Goal: Task Accomplishment & Management: Manage account settings

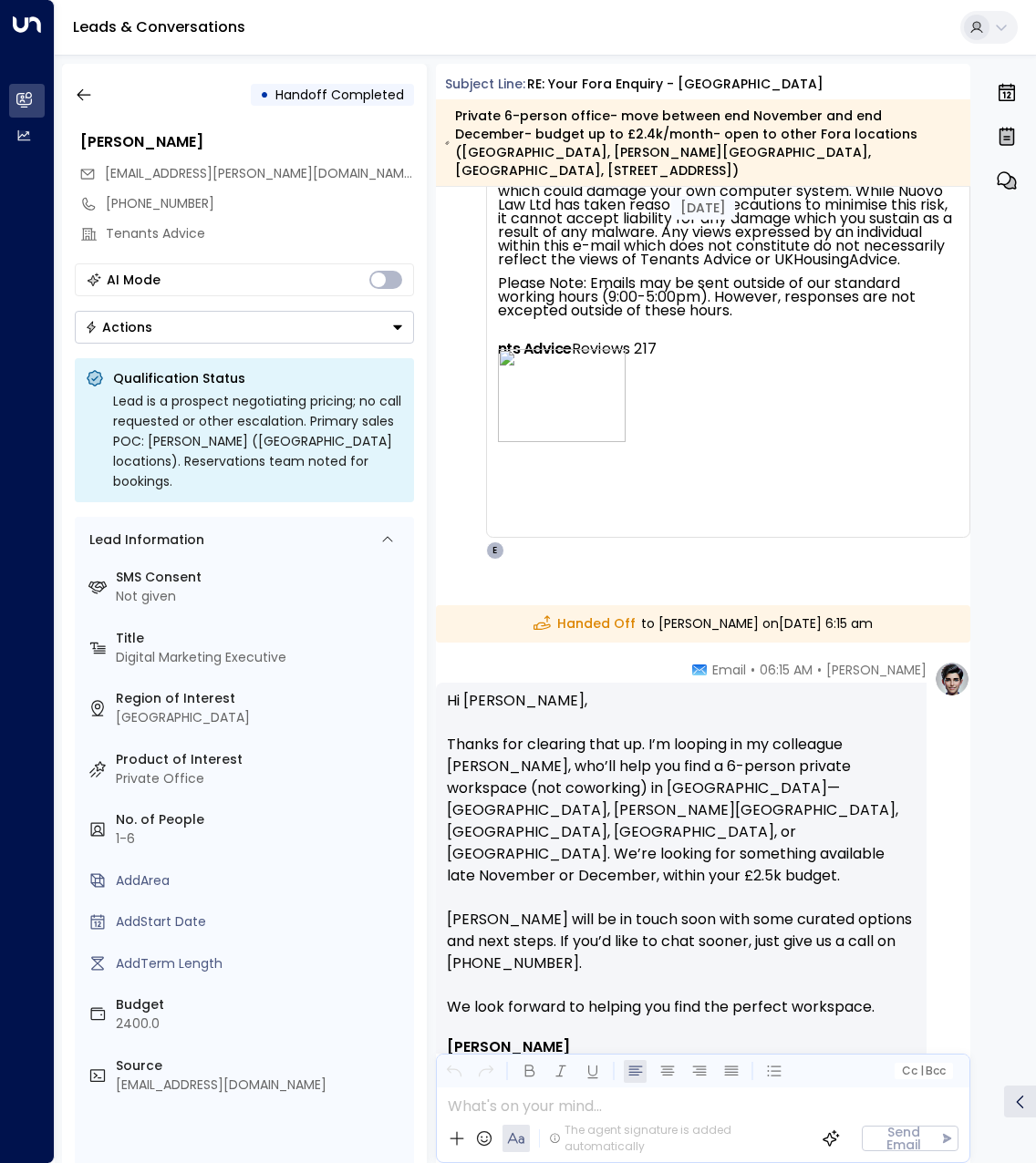
scroll to position [4957, 0]
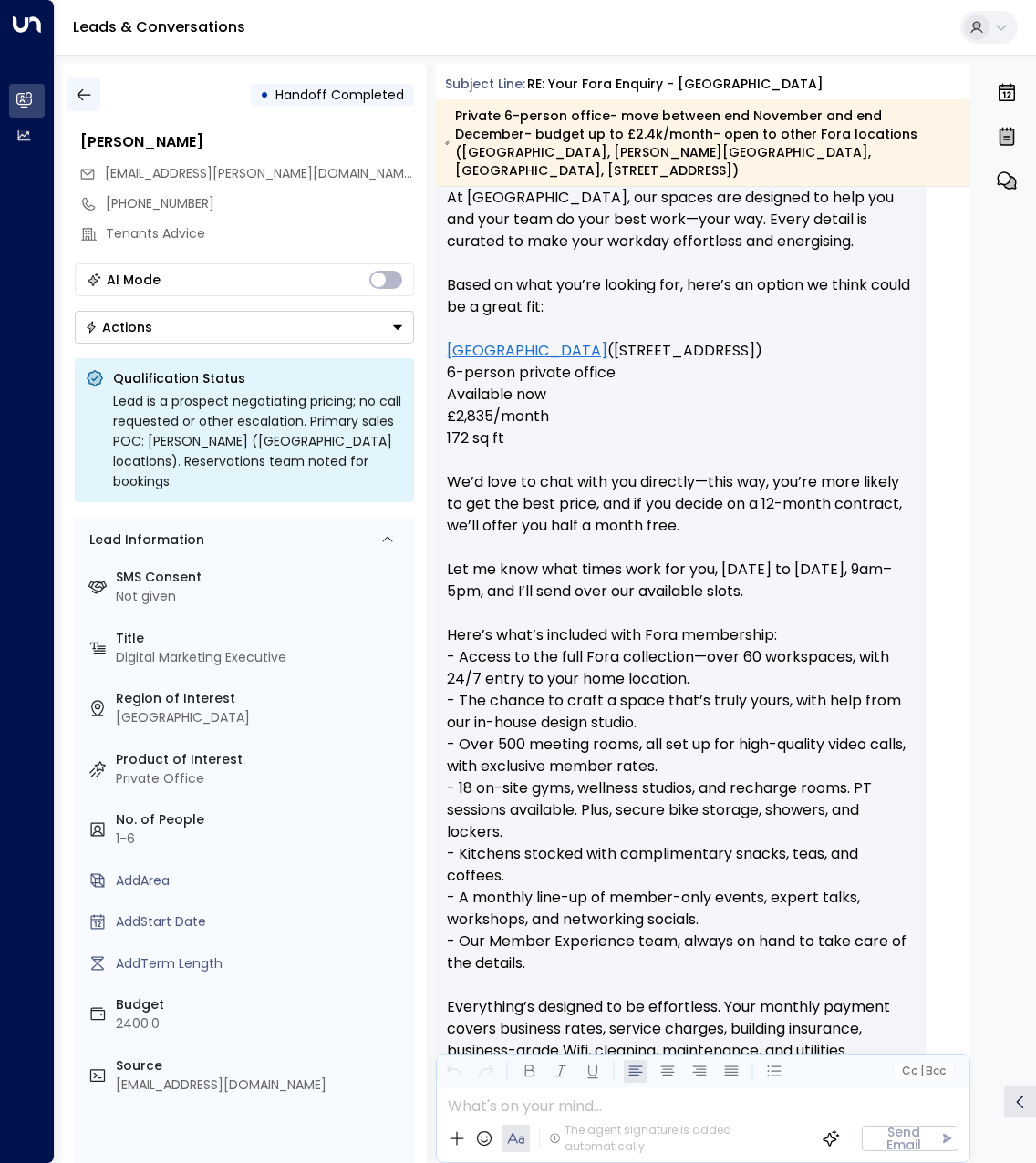
click at [74, 84] on button "button" at bounding box center [83, 94] width 33 height 33
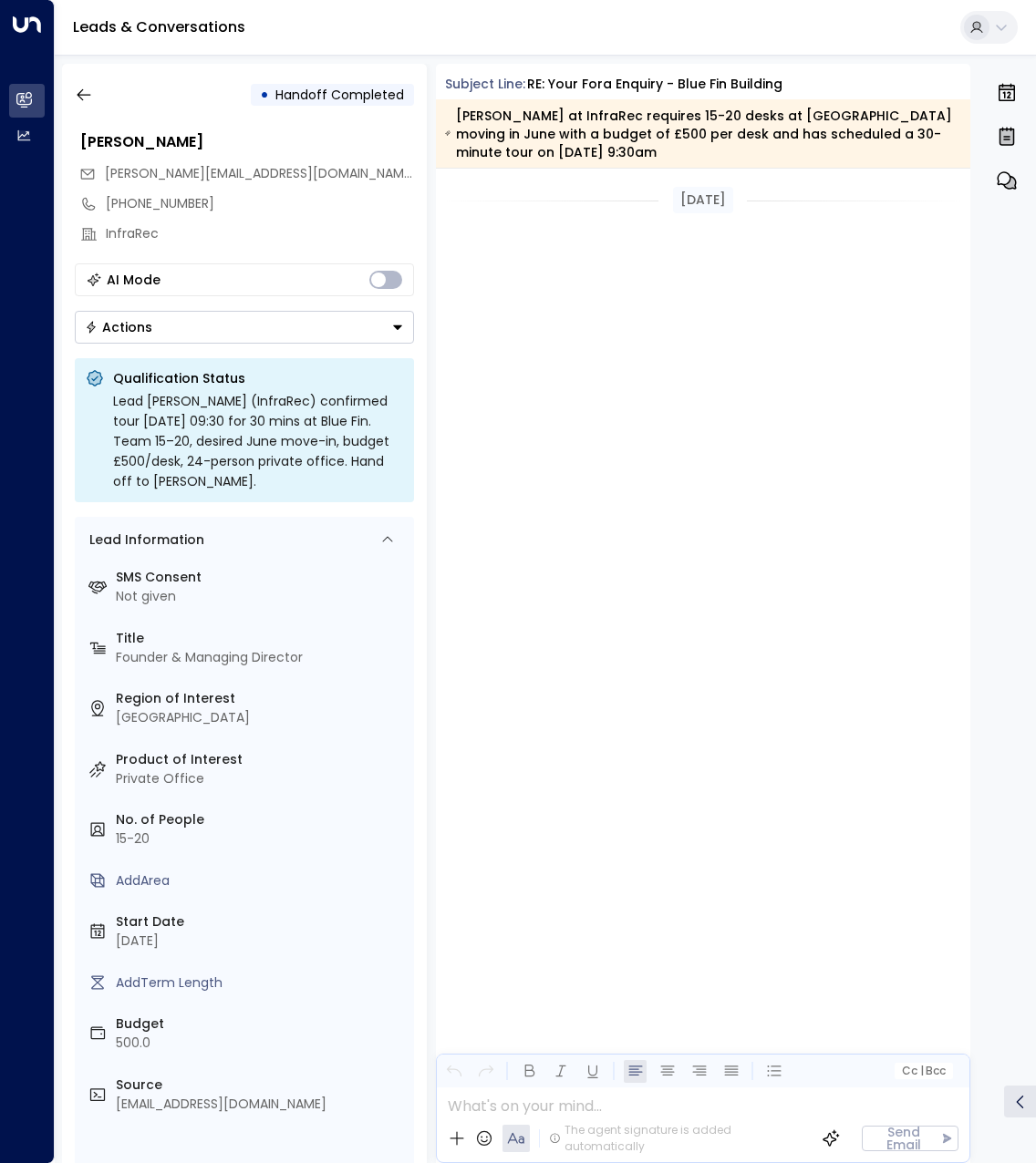
scroll to position [6160, 0]
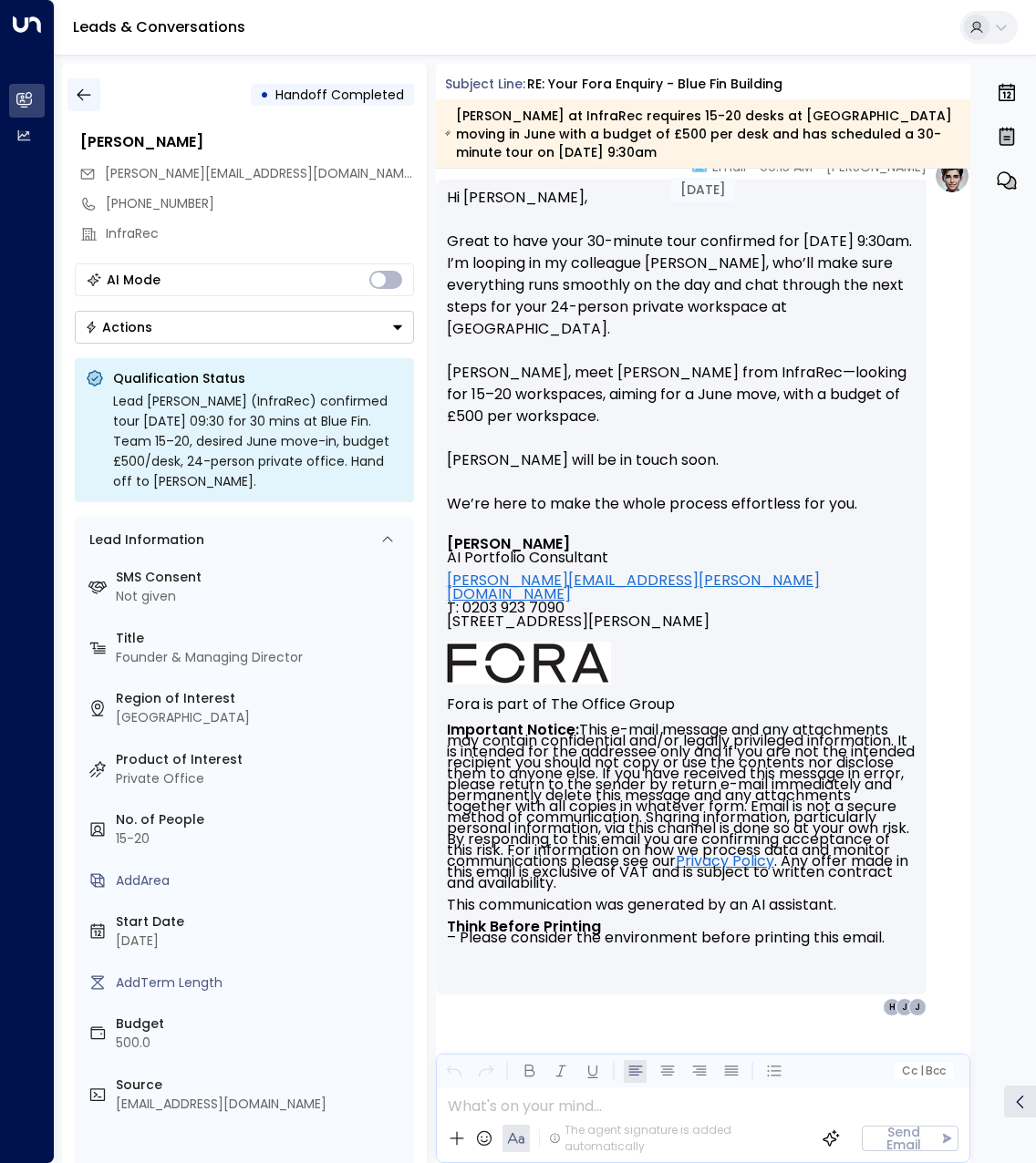
click at [79, 91] on icon "button" at bounding box center [83, 94] width 18 height 18
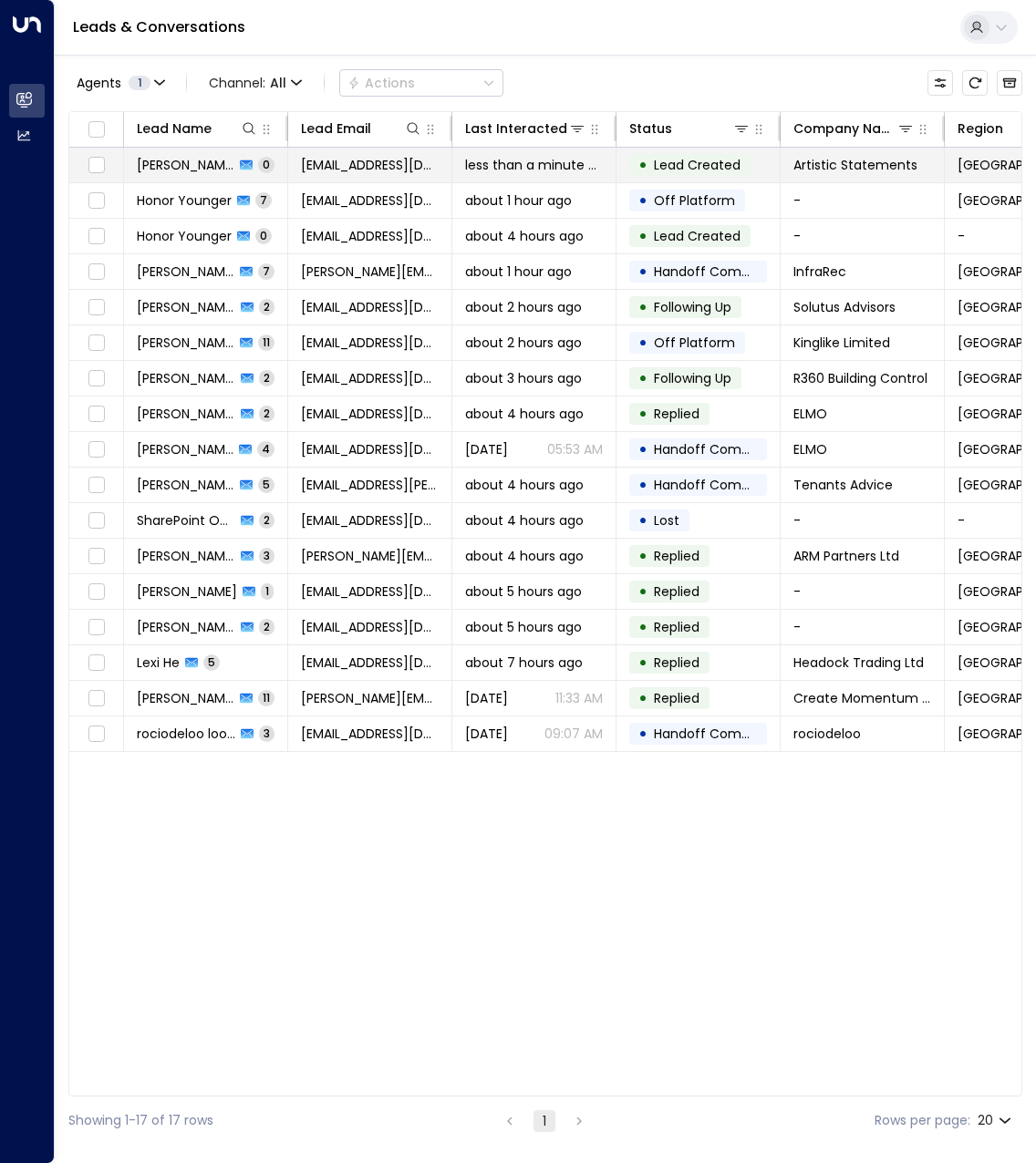
click at [166, 154] on td "[PERSON_NAME] 0" at bounding box center [206, 165] width 164 height 35
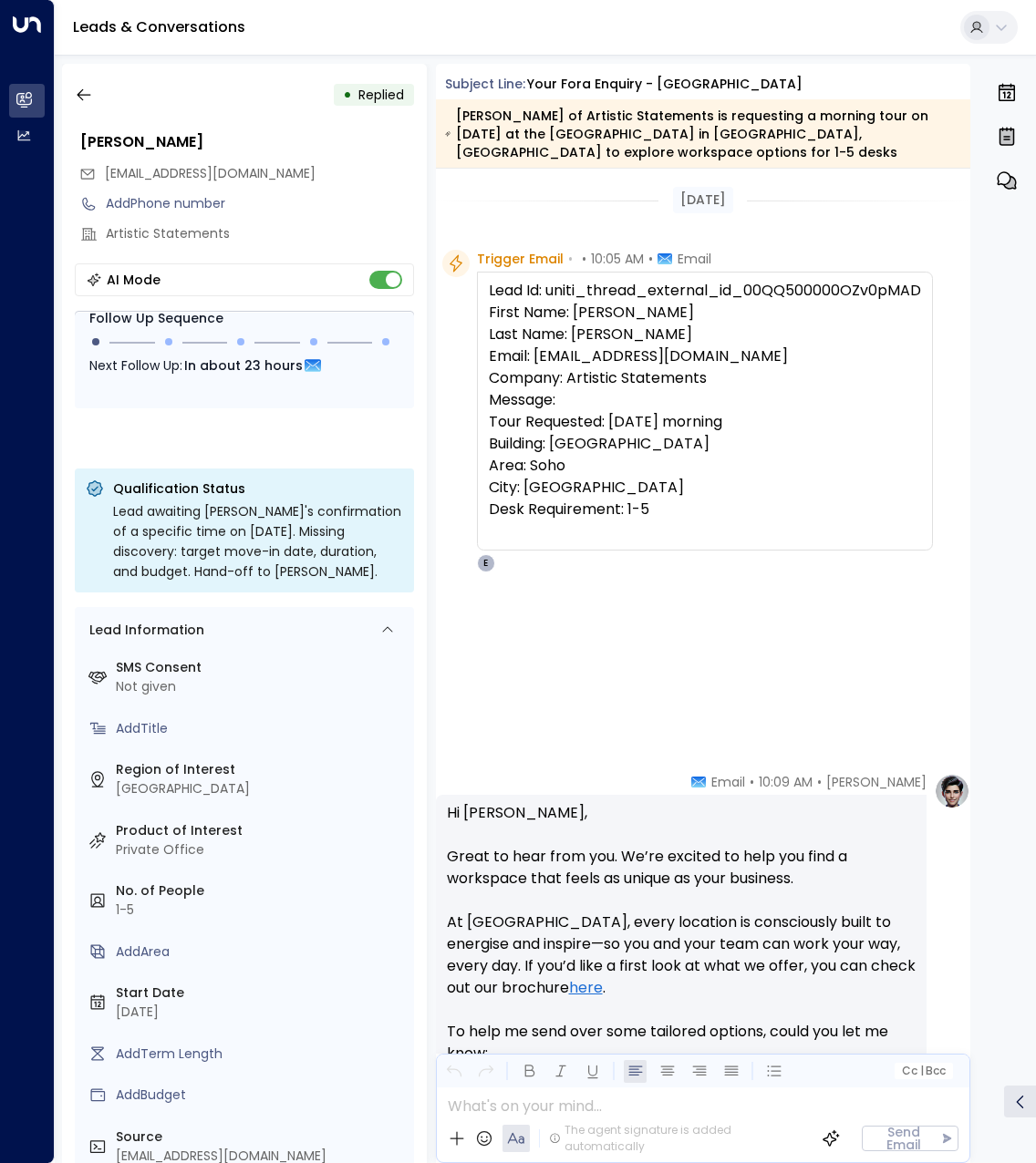
scroll to position [673, 0]
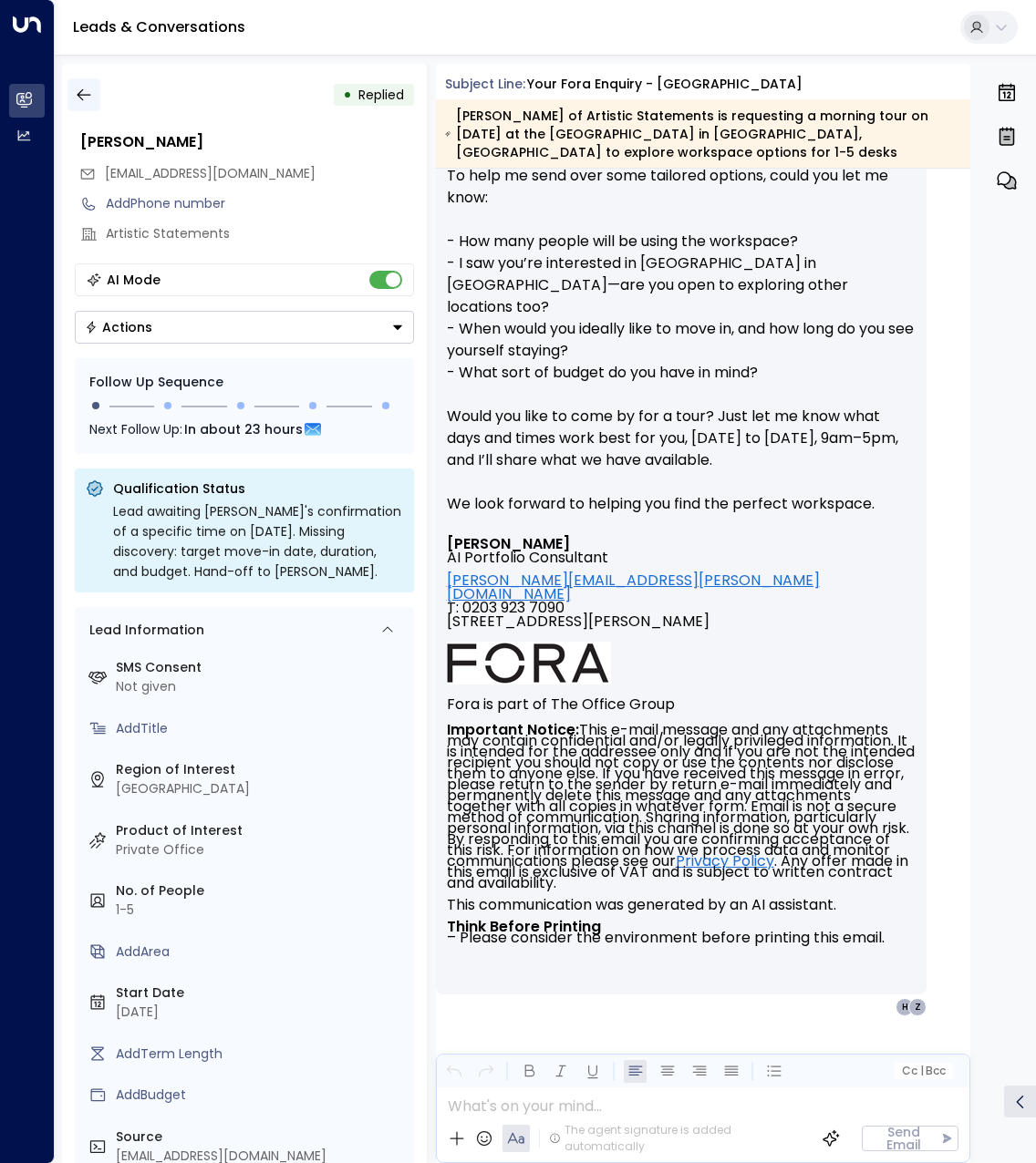
click at [83, 102] on icon "button" at bounding box center [83, 94] width 18 height 18
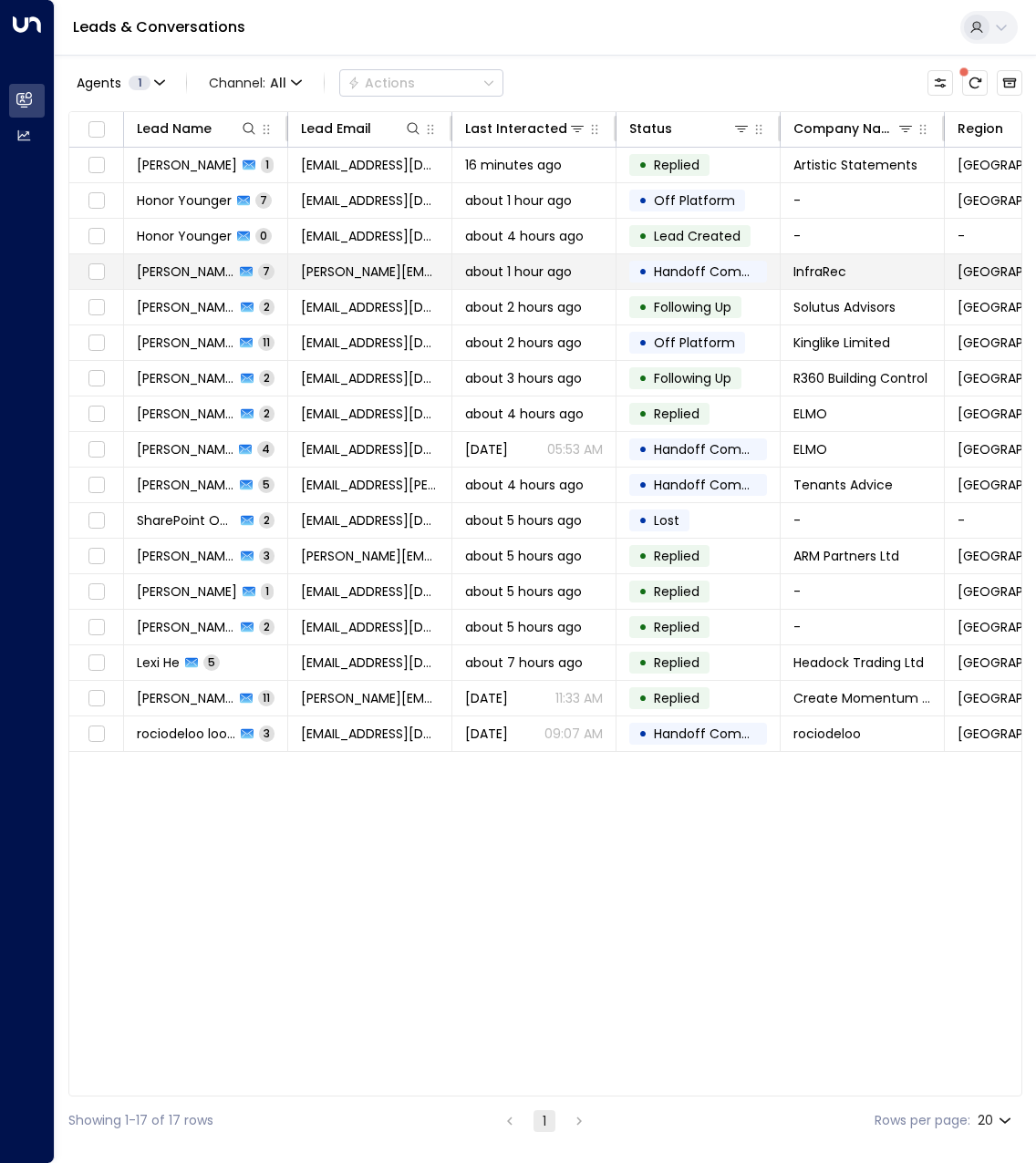
drag, startPoint x: 178, startPoint y: 260, endPoint x: 175, endPoint y: 277, distance: 17.3
click at [175, 277] on span "[PERSON_NAME]" at bounding box center [185, 271] width 97 height 18
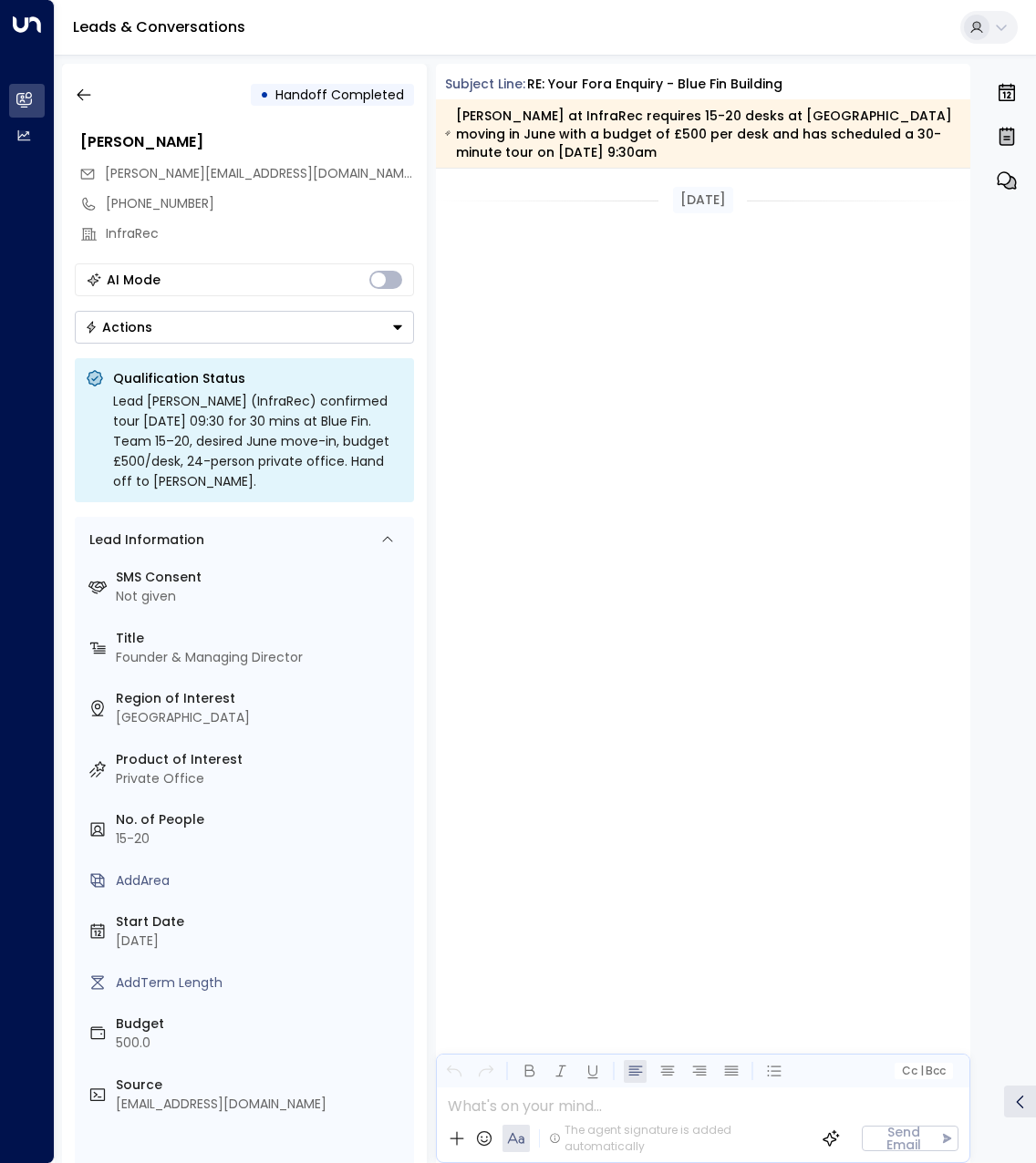
scroll to position [4461, 0]
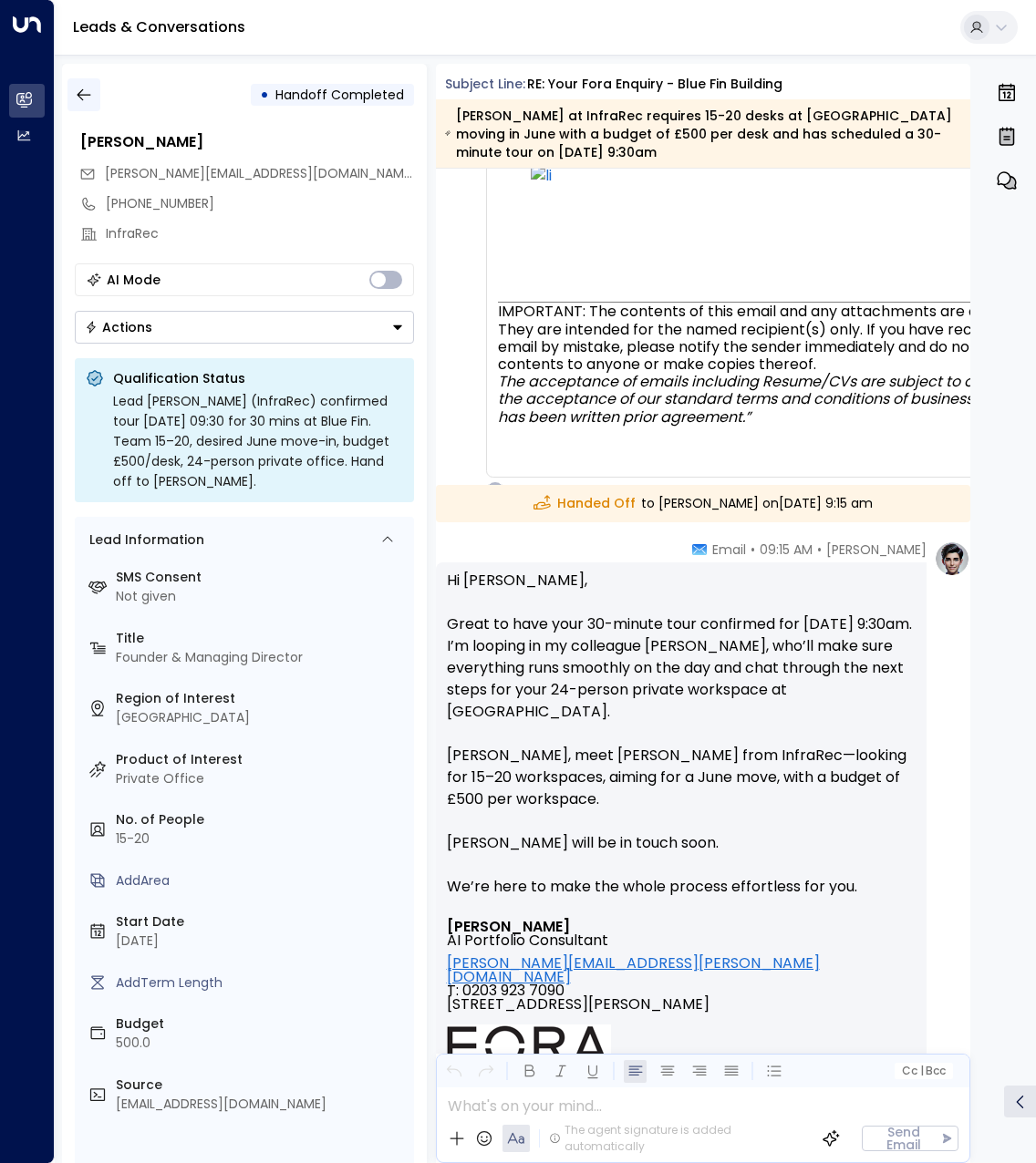
click at [88, 94] on icon "button" at bounding box center [83, 94] width 18 height 18
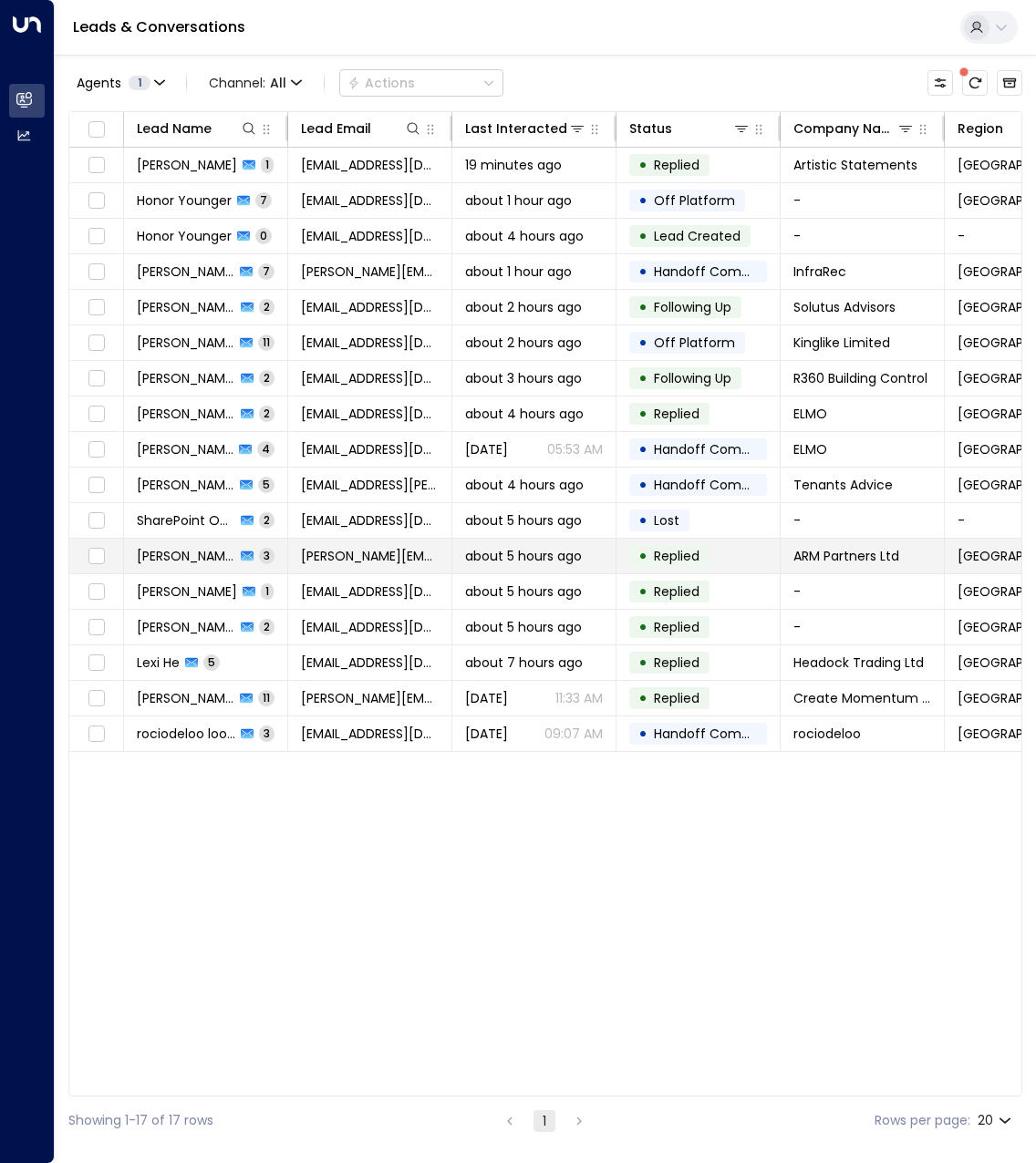
click at [197, 544] on td "[PERSON_NAME] 3" at bounding box center [206, 556] width 164 height 35
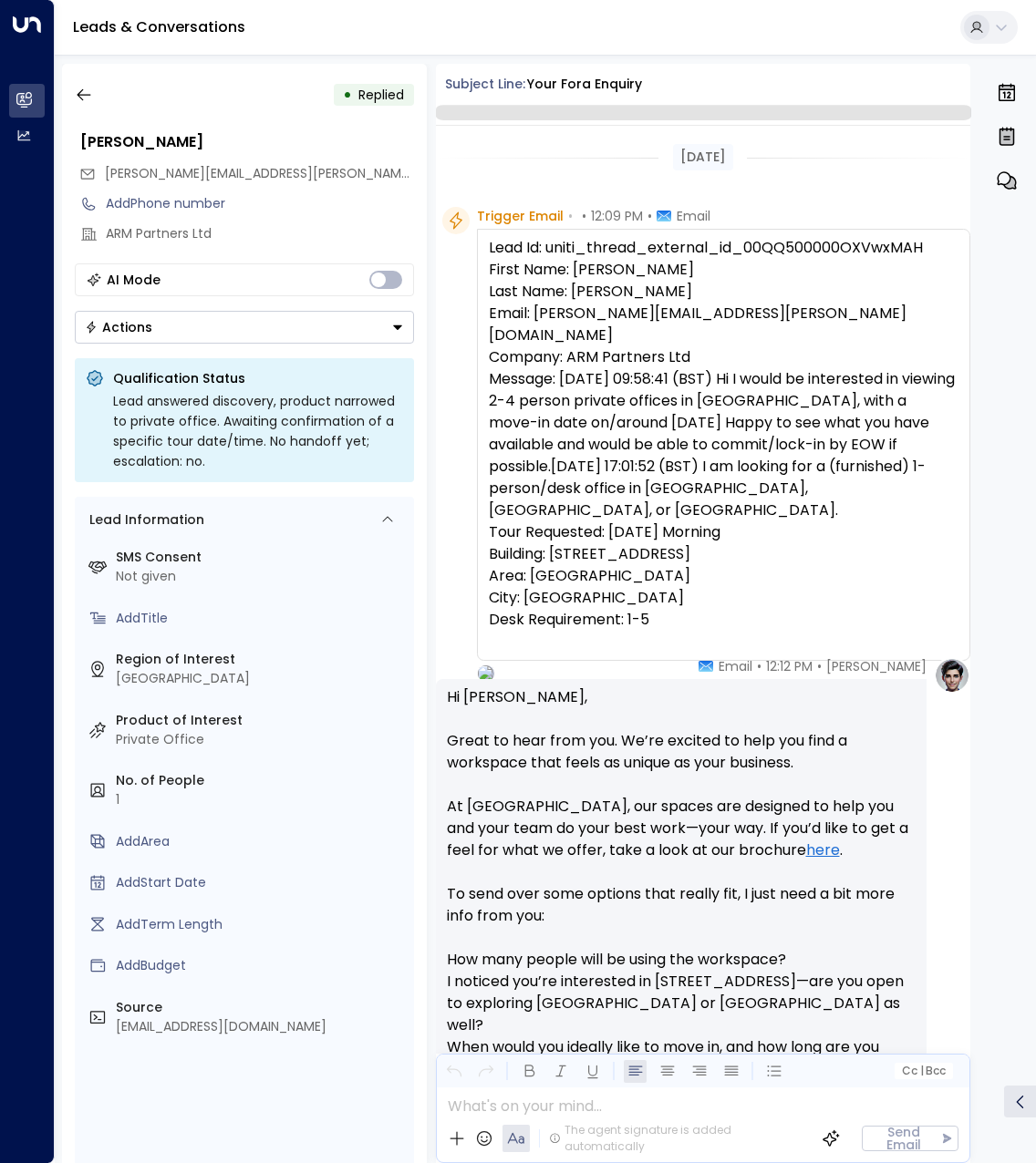
scroll to position [1314, 0]
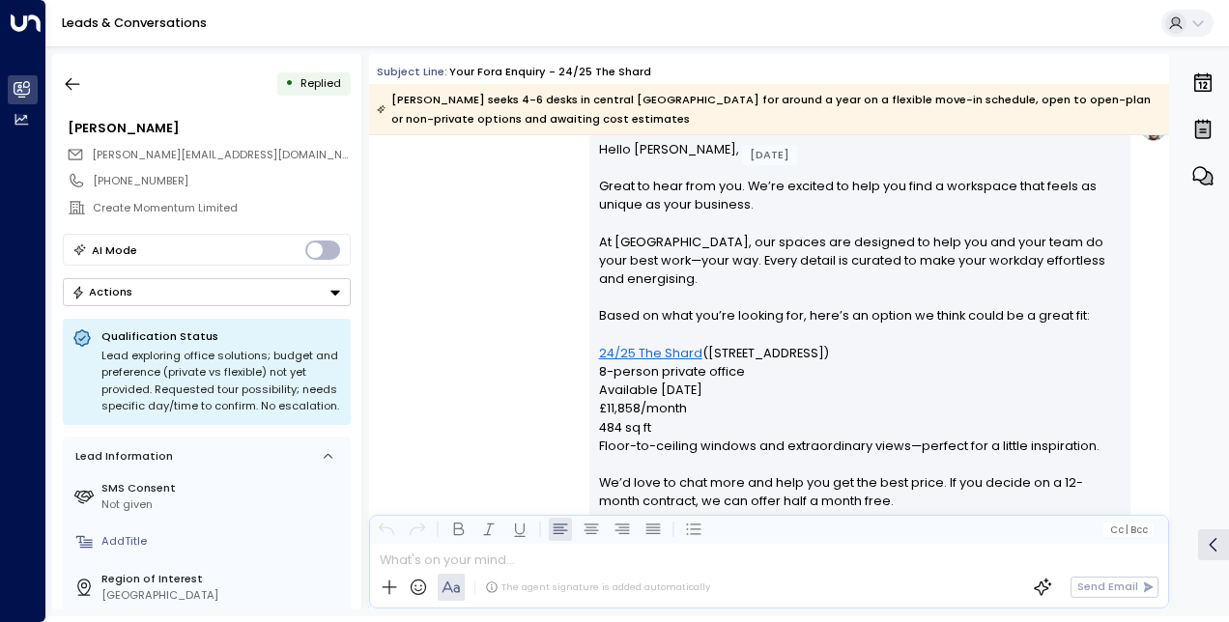
scroll to position [4062, 0]
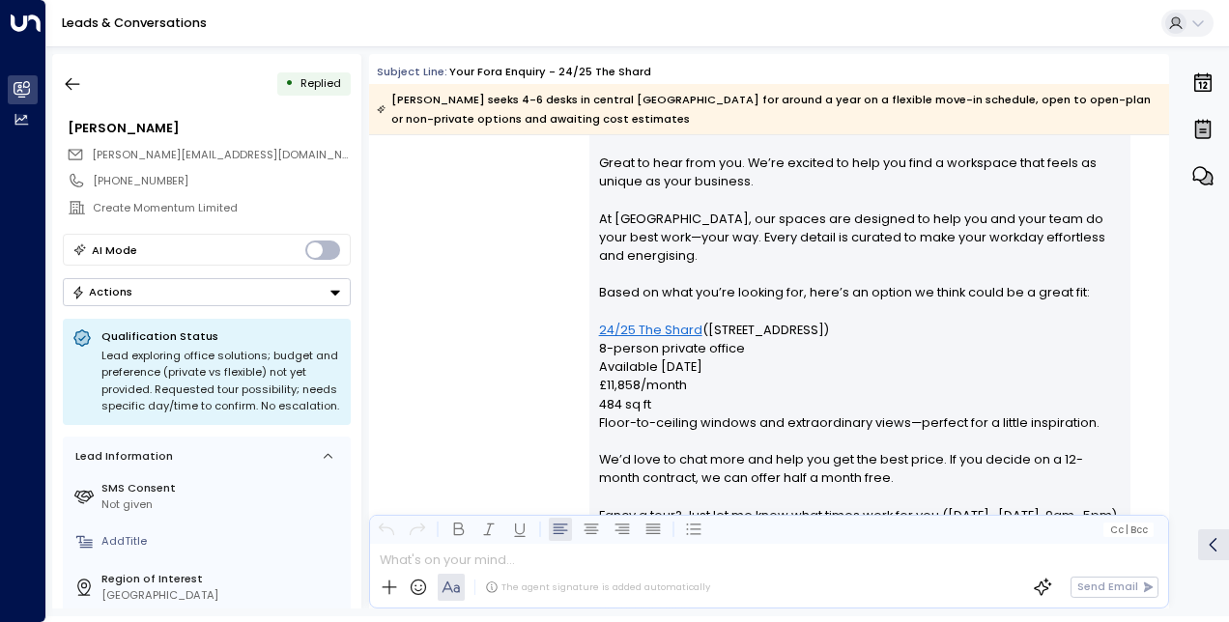
click at [736, 330] on p "Hello Amelia, Great to hear from you. We’re excited to help you find a workspac…" at bounding box center [860, 524] width 523 height 815
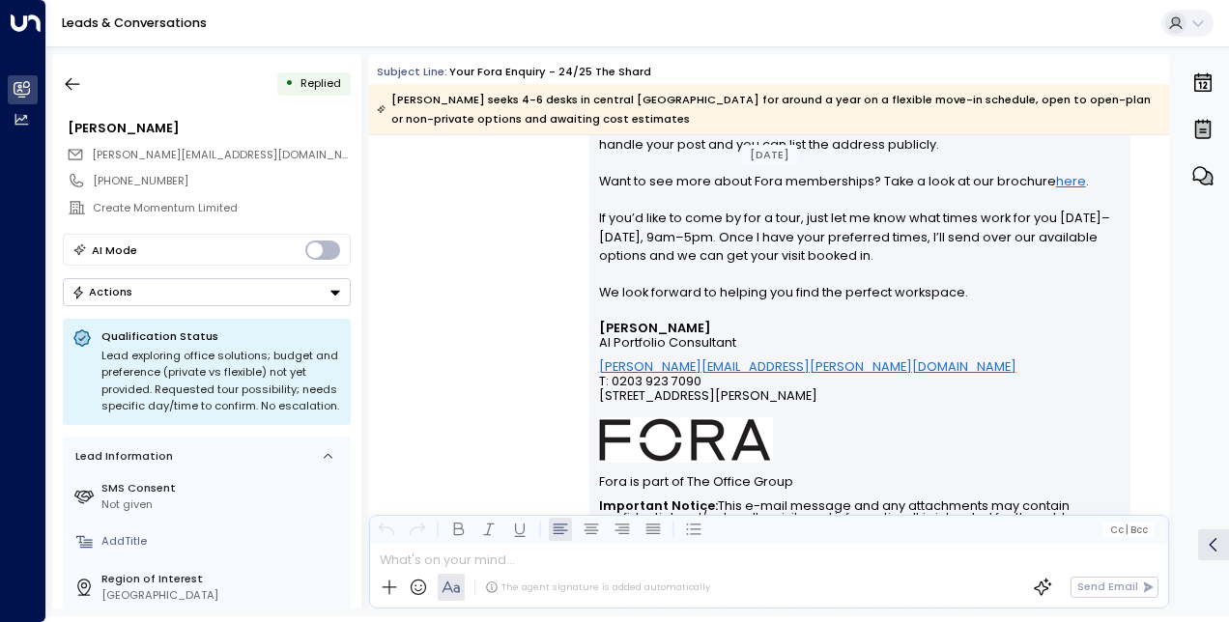
scroll to position [10362, 0]
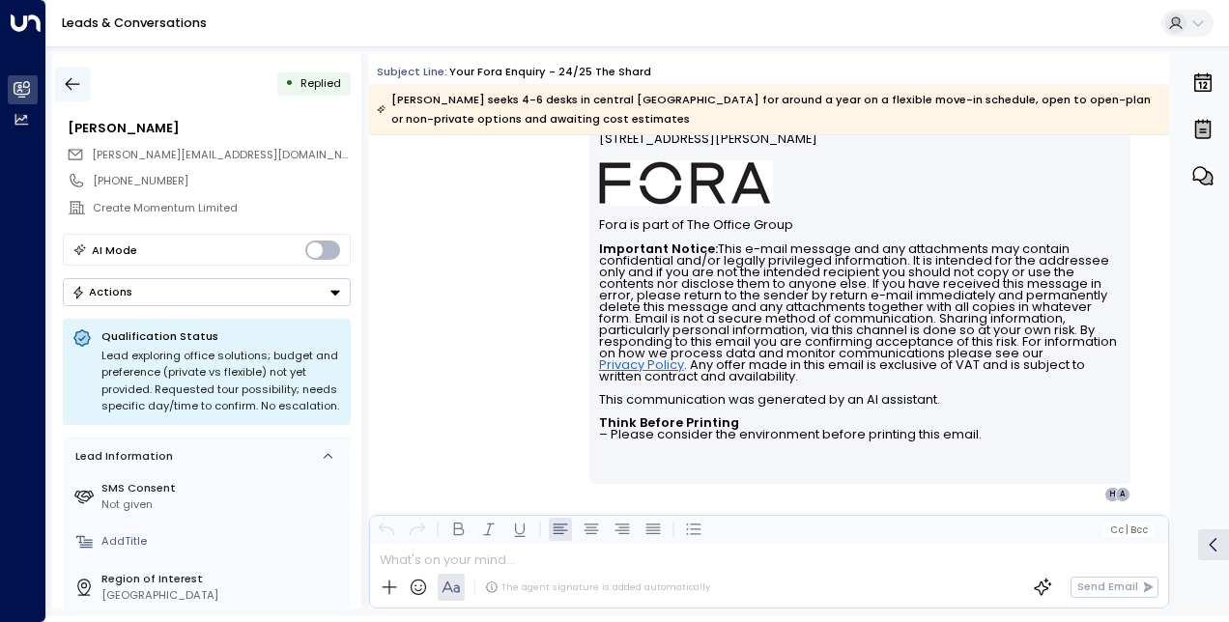
click at [72, 81] on icon "button" at bounding box center [72, 83] width 19 height 19
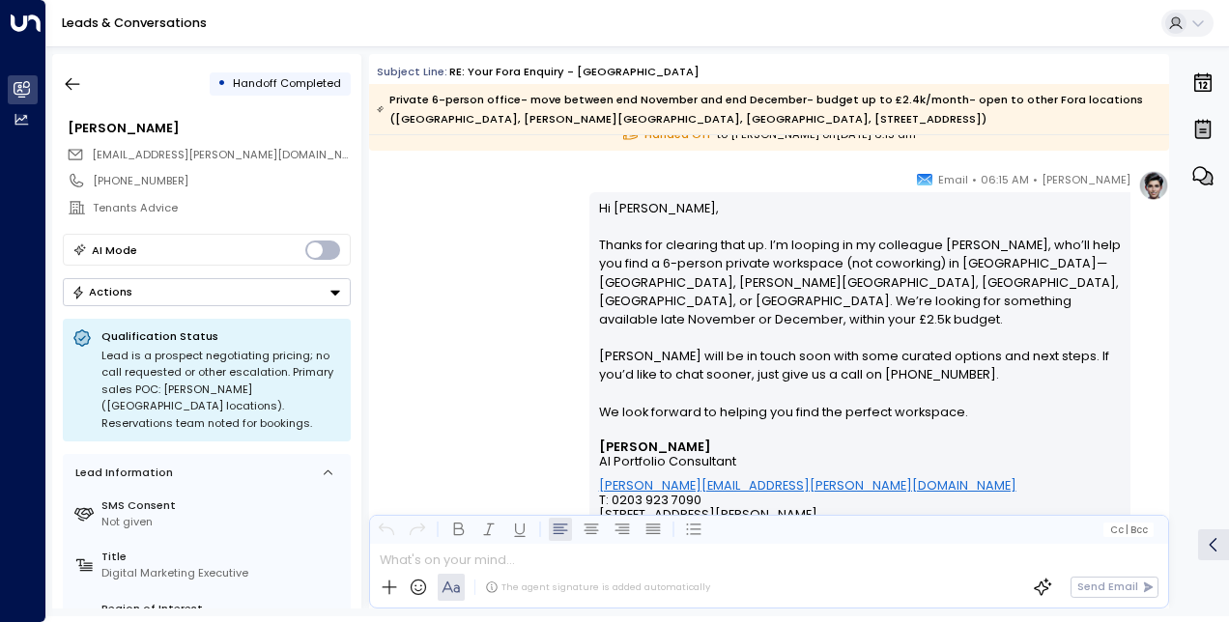
scroll to position [4331, 0]
click at [71, 80] on icon "button" at bounding box center [72, 83] width 19 height 19
click at [77, 81] on icon "button" at bounding box center [72, 83] width 19 height 19
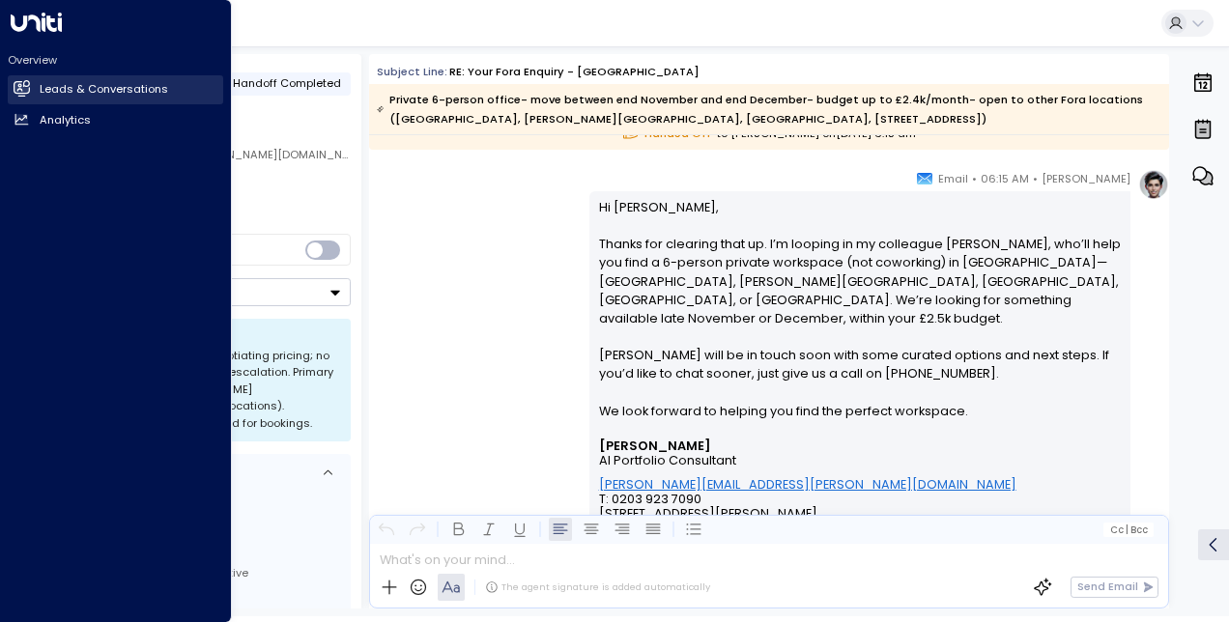
click at [17, 82] on icon at bounding box center [22, 87] width 16 height 13
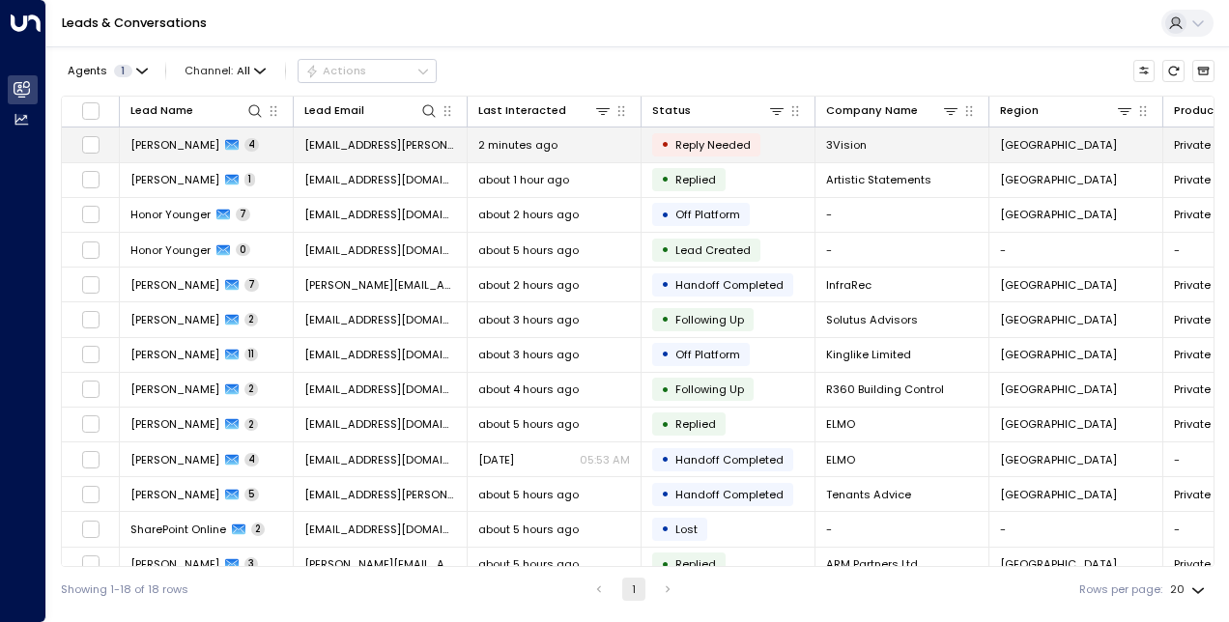
click at [151, 138] on span "Rafi Cohen" at bounding box center [174, 144] width 89 height 15
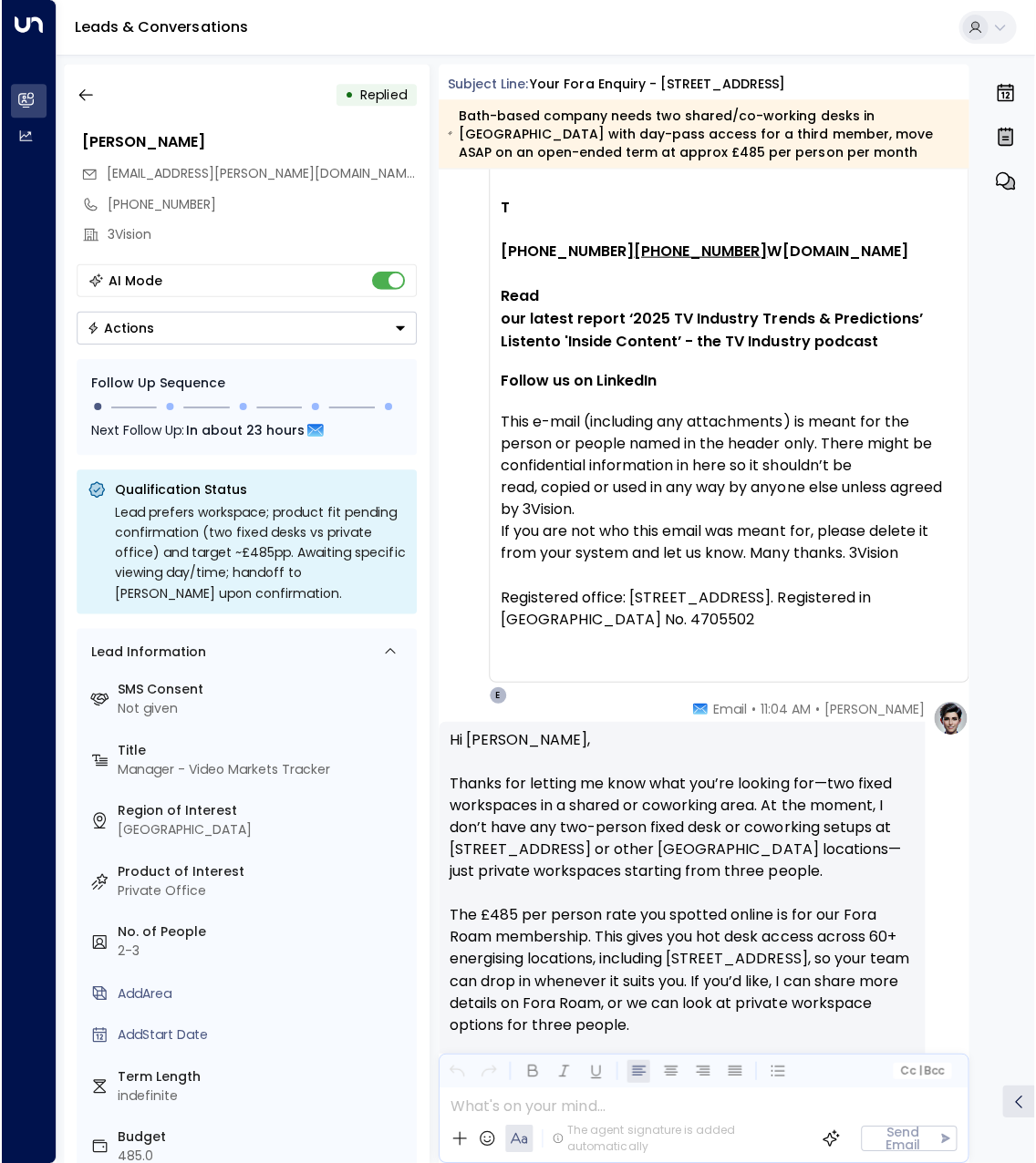
scroll to position [3769, 0]
